Goal: Information Seeking & Learning: Check status

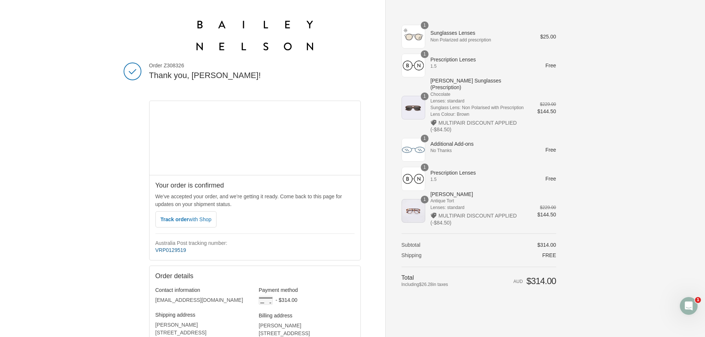
click at [168, 251] on link "VRP0129519" at bounding box center [170, 250] width 31 height 6
drag, startPoint x: 187, startPoint y: 252, endPoint x: 155, endPoint y: 254, distance: 31.1
click at [155, 254] on p "VRP0129519" at bounding box center [254, 250] width 199 height 8
copy link "VRP0129519"
drag, startPoint x: 234, startPoint y: 238, endPoint x: 211, endPoint y: 226, distance: 25.8
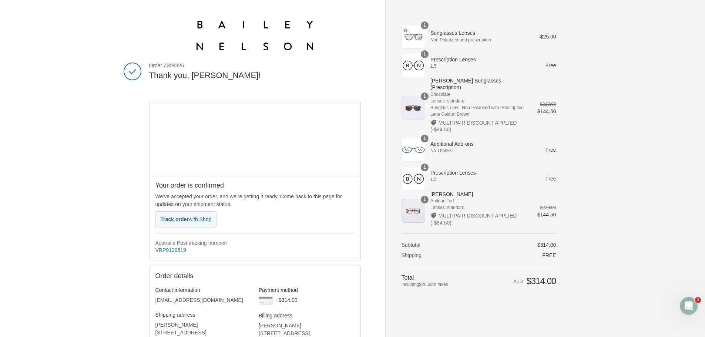
click at [234, 237] on div "Australia Post tracking number: VRP0129519" at bounding box center [254, 244] width 199 height 21
click at [192, 218] on span "with Shop" at bounding box center [200, 220] width 23 height 6
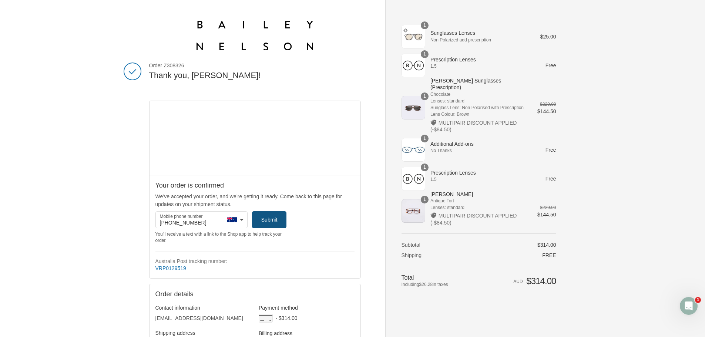
click at [269, 221] on icon "submit" at bounding box center [269, 219] width 7 height 7
